Goal: Task Accomplishment & Management: Complete application form

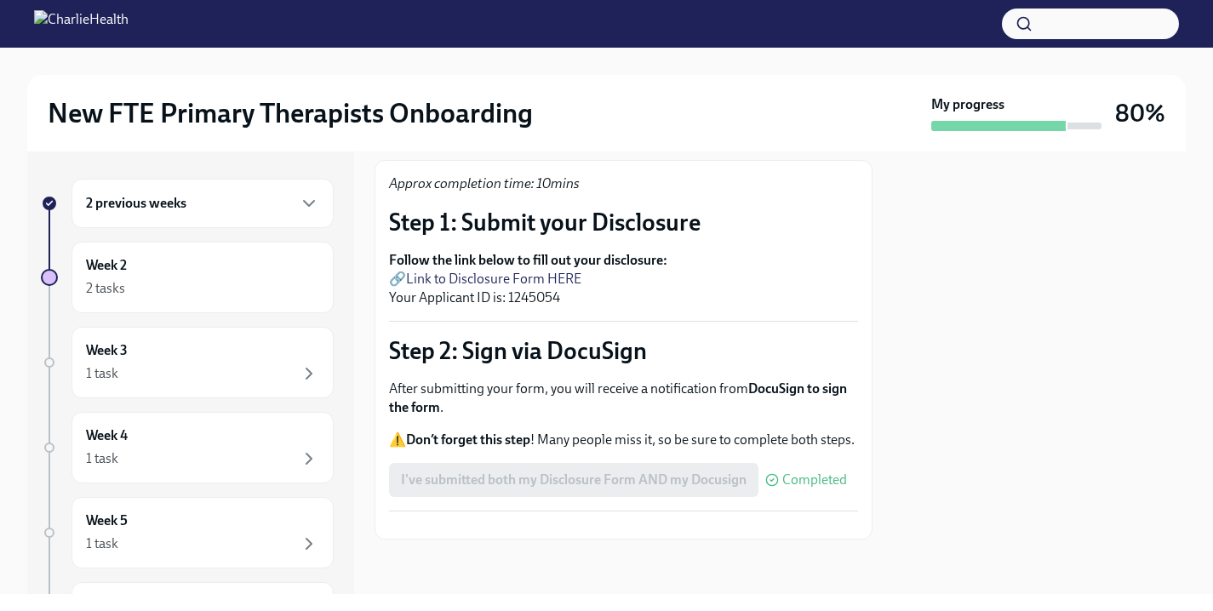
scroll to position [155, 0]
click at [222, 201] on div "2 previous weeks" at bounding box center [202, 203] width 233 height 20
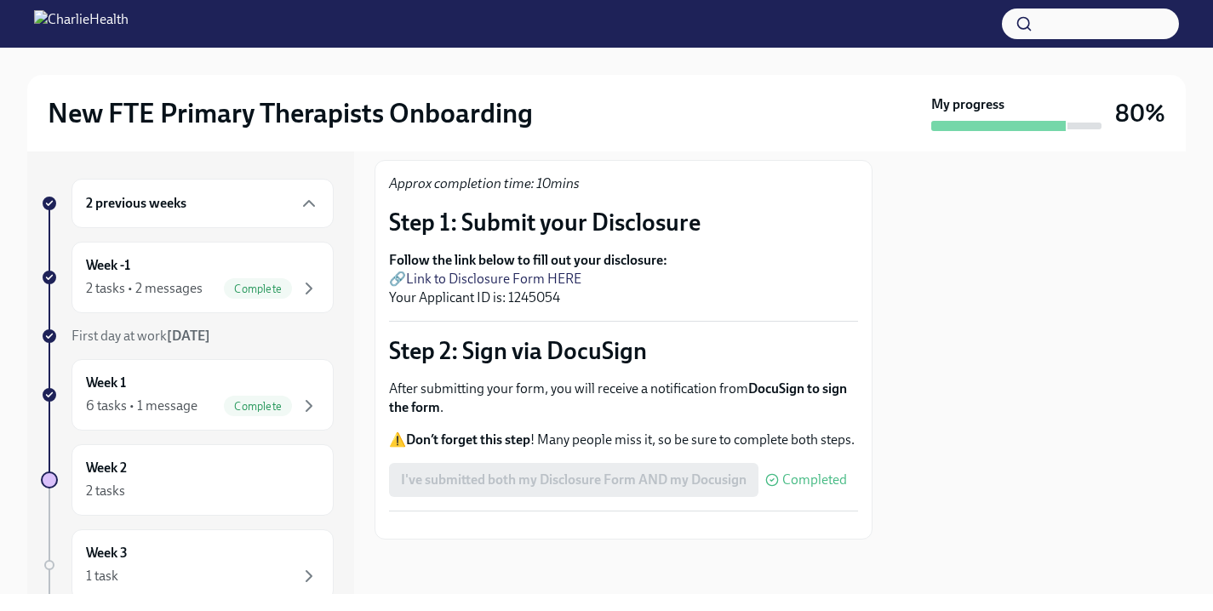
click at [223, 220] on div "2 previous weeks" at bounding box center [203, 203] width 262 height 49
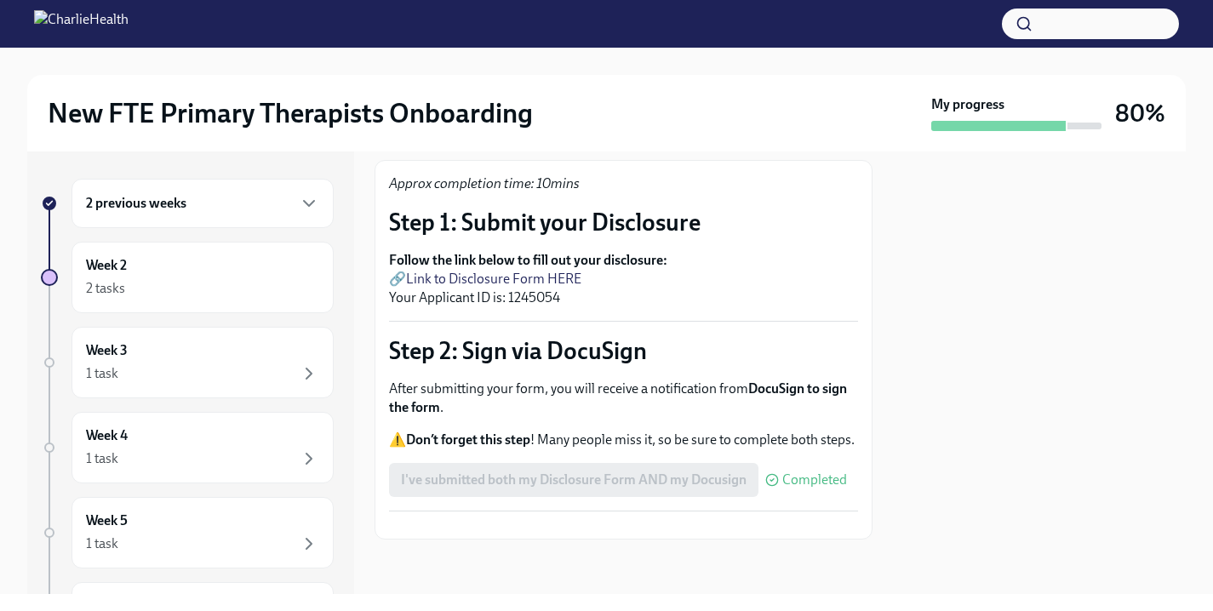
click at [214, 203] on div "2 previous weeks" at bounding box center [202, 203] width 233 height 20
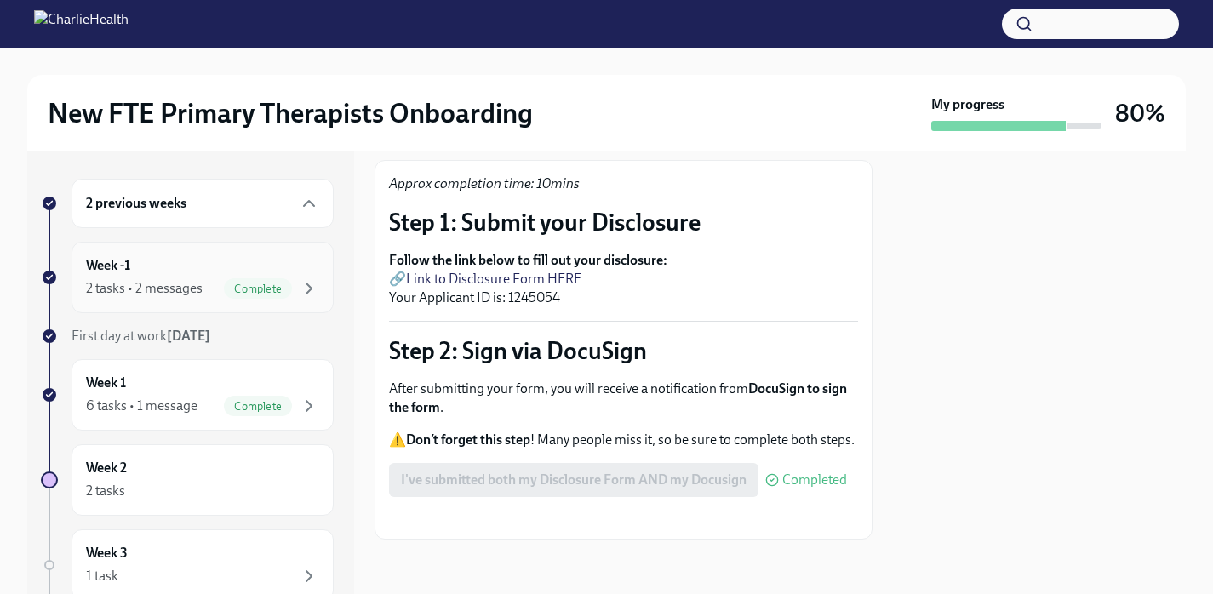
click at [192, 279] on div "2 tasks • 2 messages" at bounding box center [144, 288] width 117 height 19
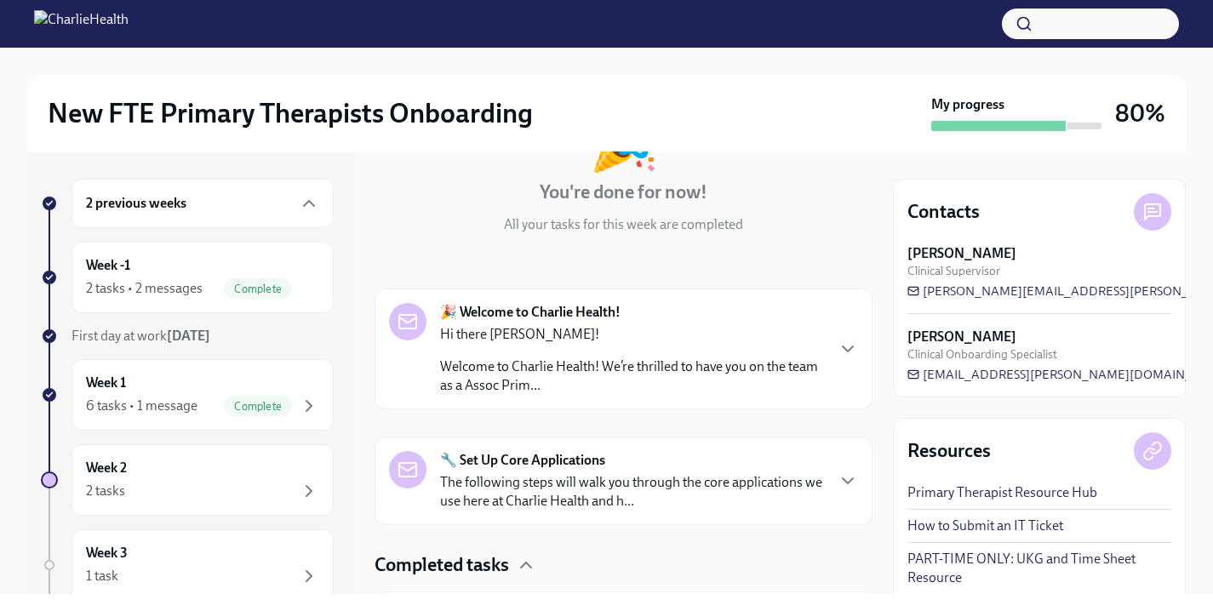
scroll to position [322, 0]
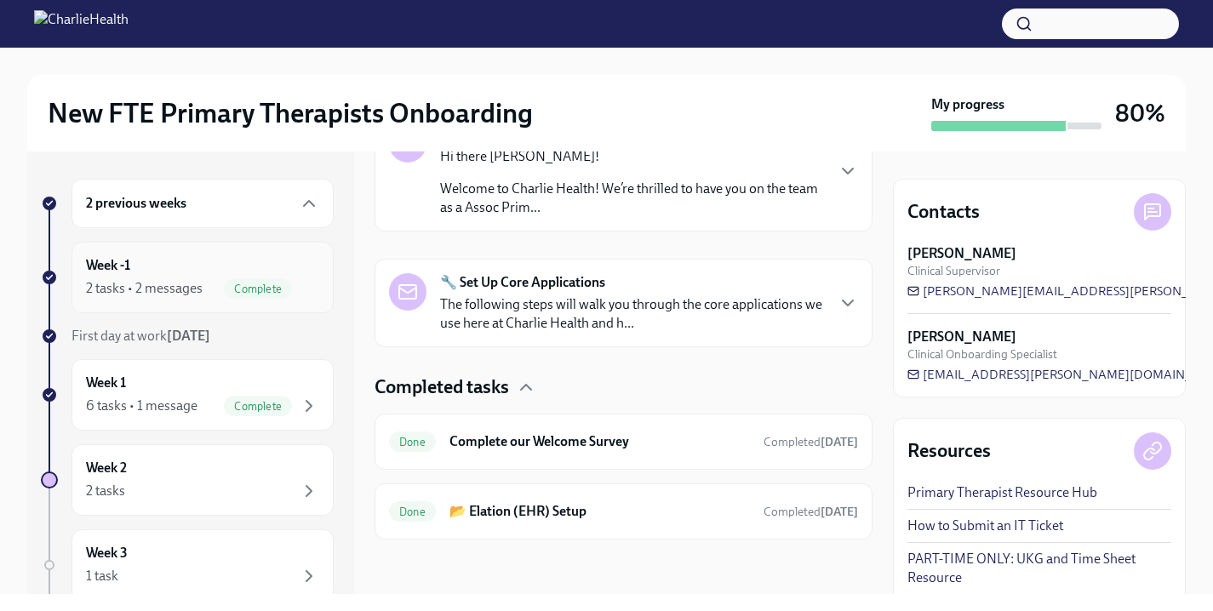
click at [229, 254] on div "Week -1 2 tasks • 2 messages Complete" at bounding box center [203, 278] width 262 height 72
click at [246, 201] on div "2 previous weeks" at bounding box center [202, 203] width 233 height 20
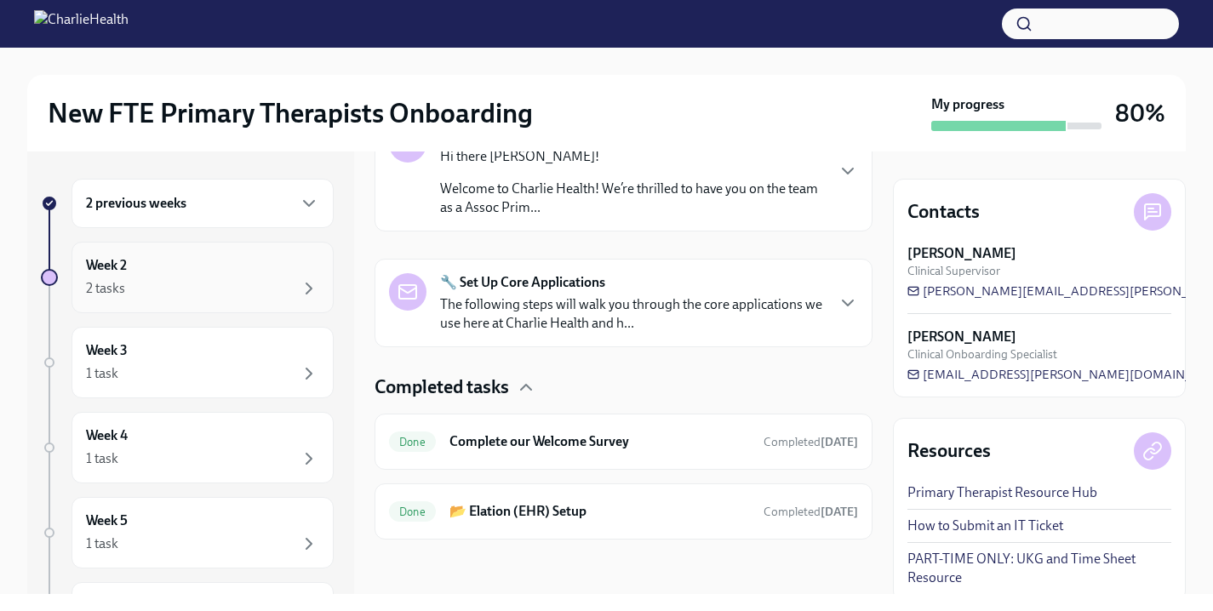
click at [186, 266] on div "Week 2 2 tasks" at bounding box center [202, 277] width 233 height 43
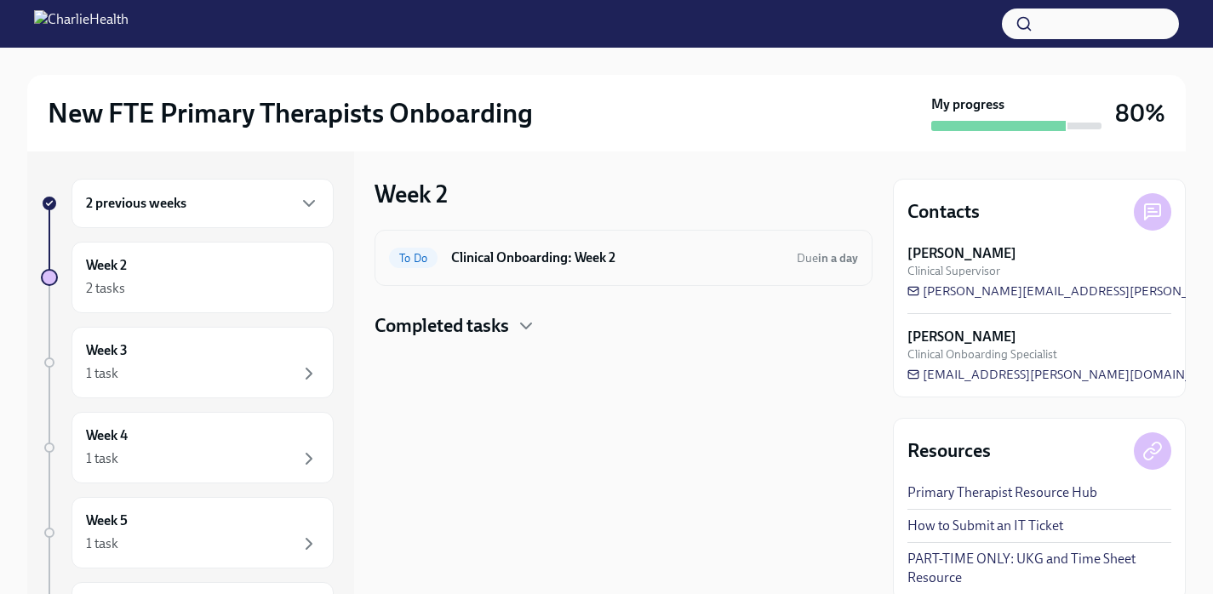
click at [535, 263] on h6 "Clinical Onboarding: Week 2" at bounding box center [617, 258] width 332 height 19
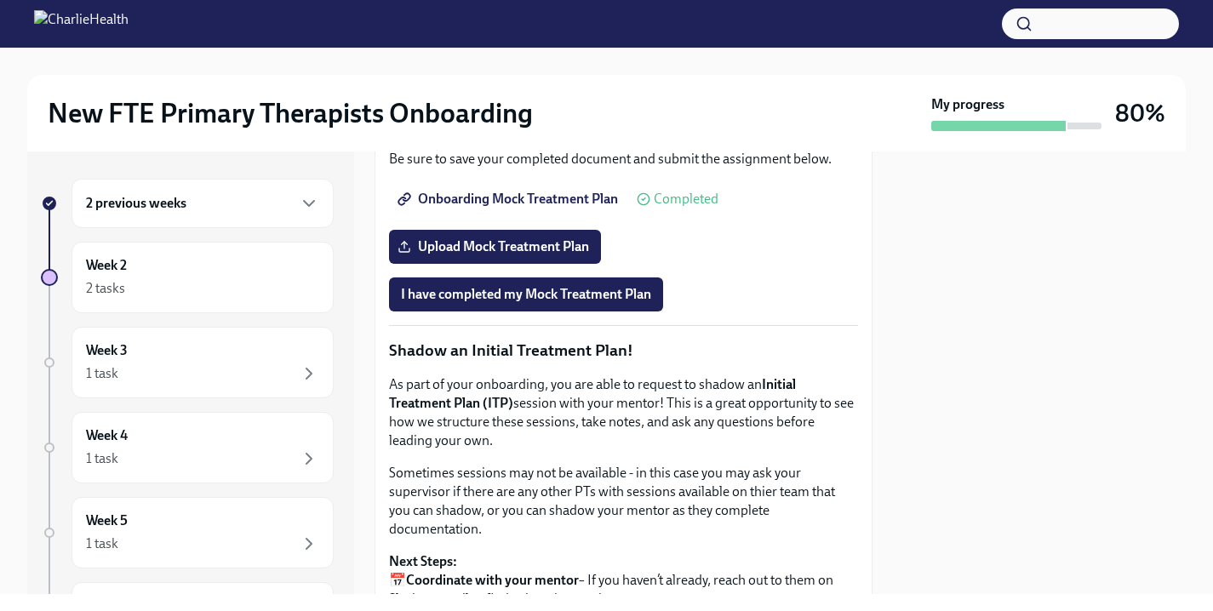
scroll to position [1537, 0]
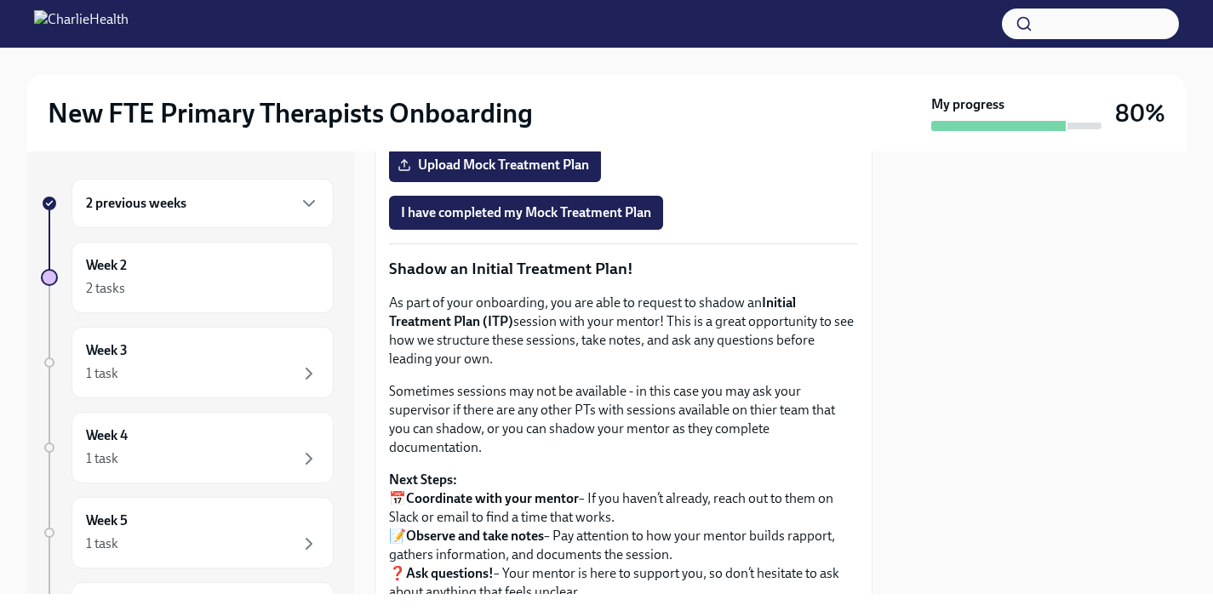
click at [530, 126] on span "Onboarding Mock Treatment Plan" at bounding box center [509, 117] width 217 height 17
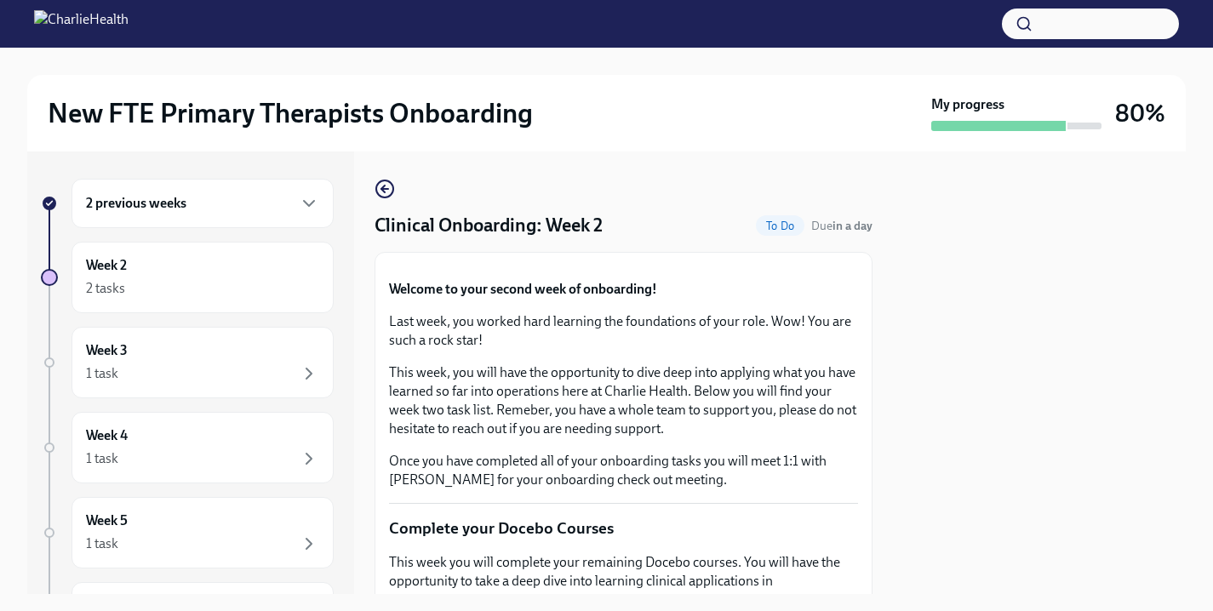
scroll to position [1541, 0]
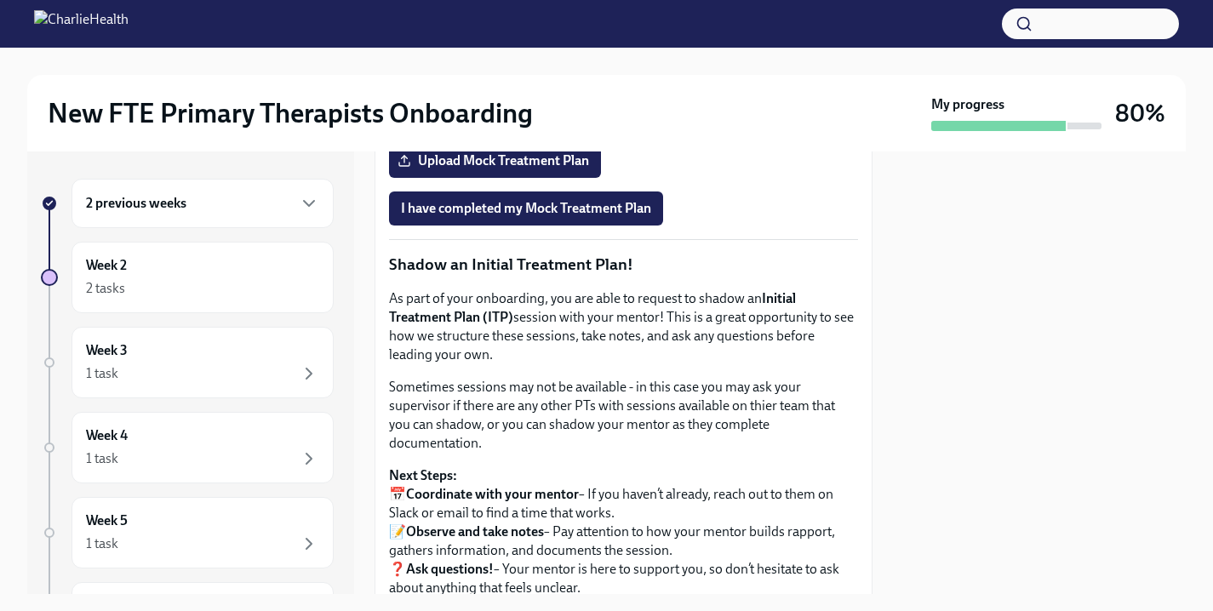
click at [570, 122] on span "Onboarding Mock Treatment Plan" at bounding box center [509, 113] width 217 height 17
